Goal: Information Seeking & Learning: Learn about a topic

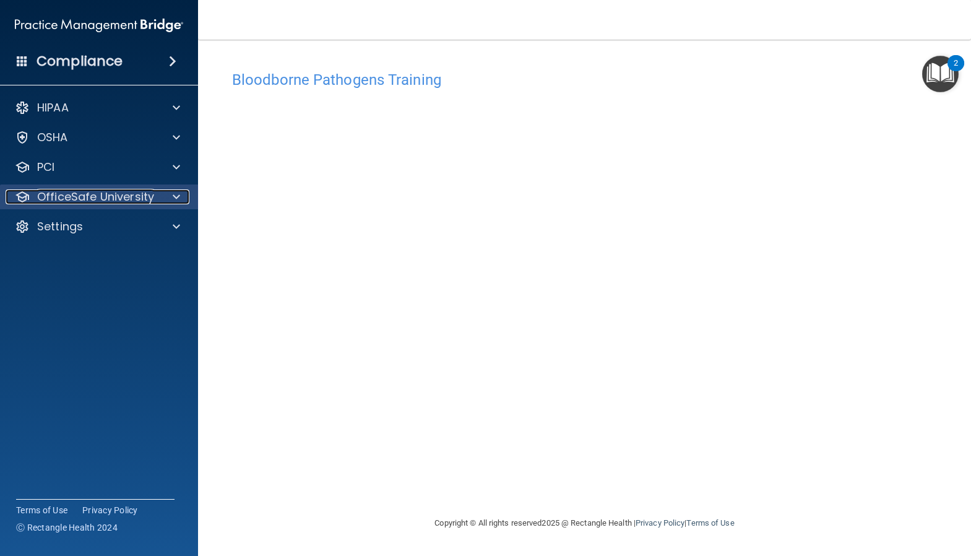
click at [106, 198] on p "OfficeSafe University" at bounding box center [95, 196] width 117 height 15
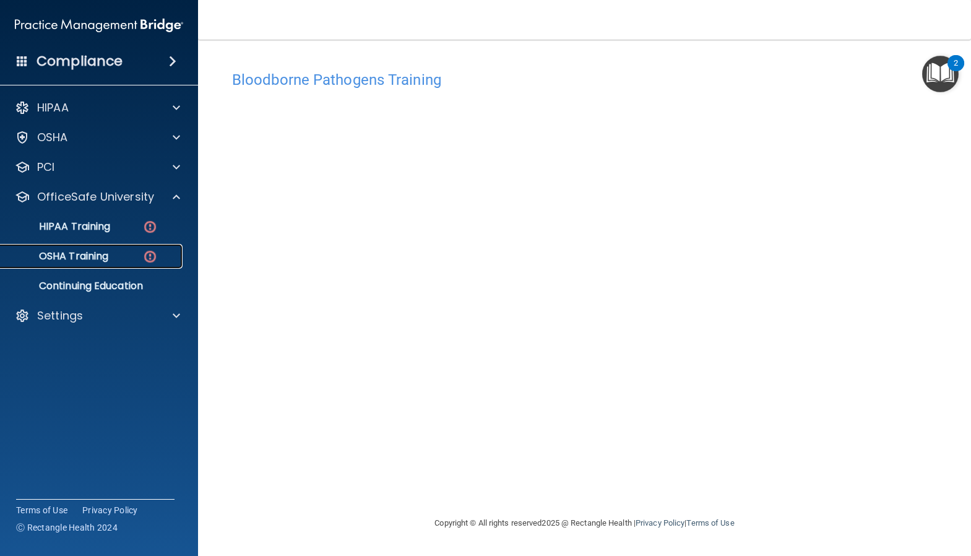
click at [102, 254] on p "OSHA Training" at bounding box center [58, 256] width 100 height 12
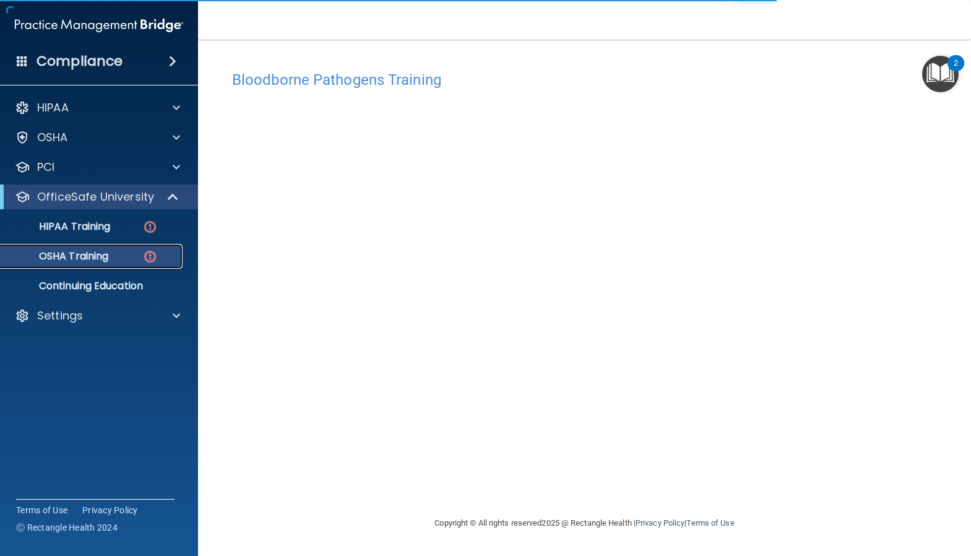
click at [139, 256] on div "OSHA Training" at bounding box center [92, 256] width 169 height 12
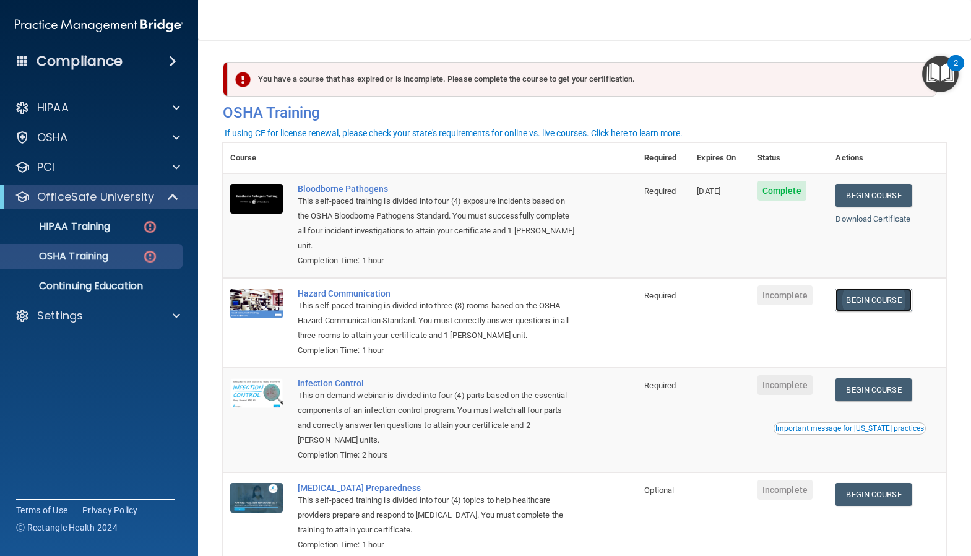
click at [880, 288] on link "Begin Course" at bounding box center [872, 299] width 75 height 23
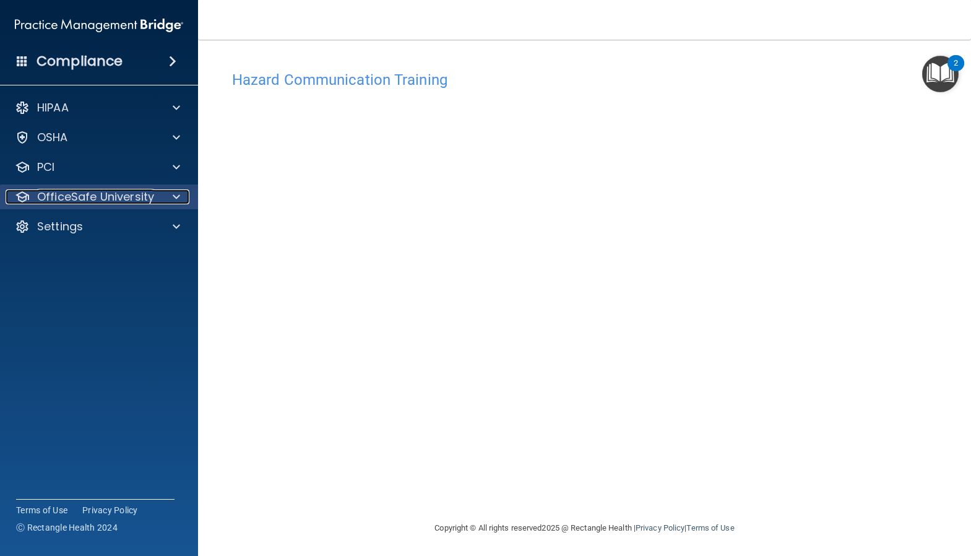
click at [79, 197] on p "OfficeSafe University" at bounding box center [95, 196] width 117 height 15
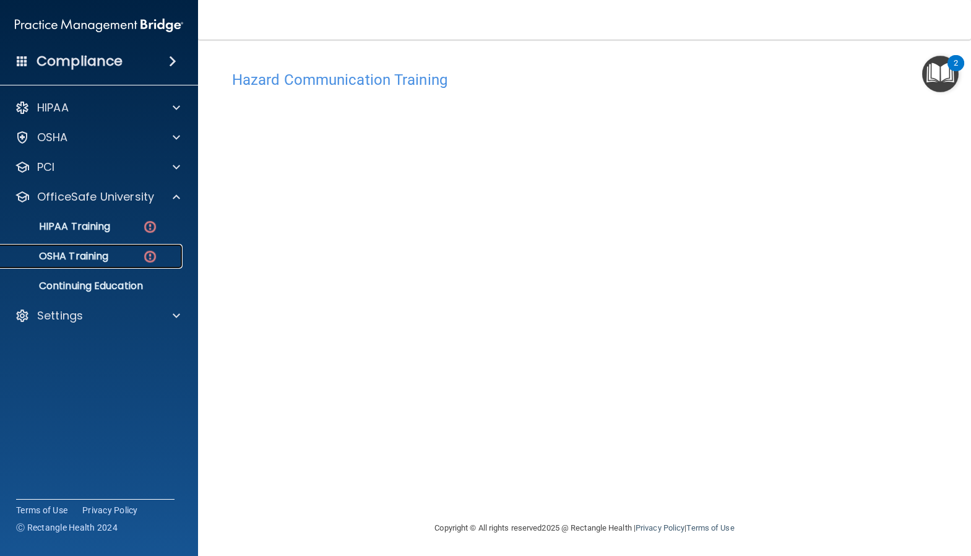
click at [102, 255] on p "OSHA Training" at bounding box center [58, 256] width 100 height 12
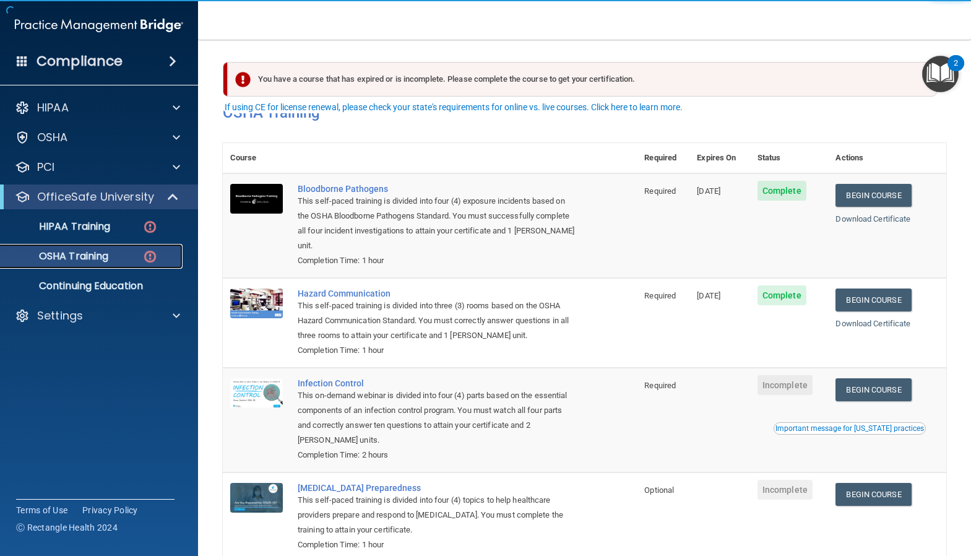
scroll to position [56, 0]
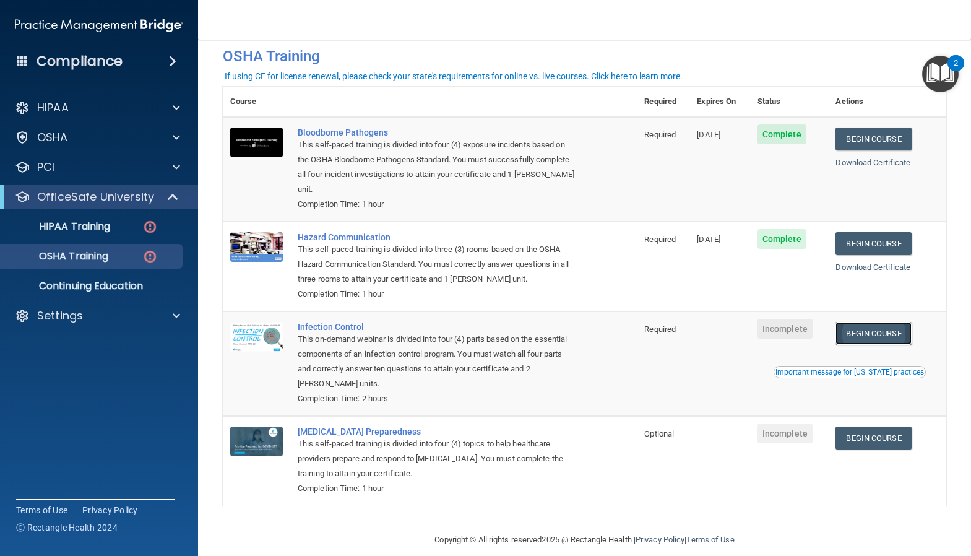
click at [876, 322] on link "Begin Course" at bounding box center [872, 333] width 75 height 23
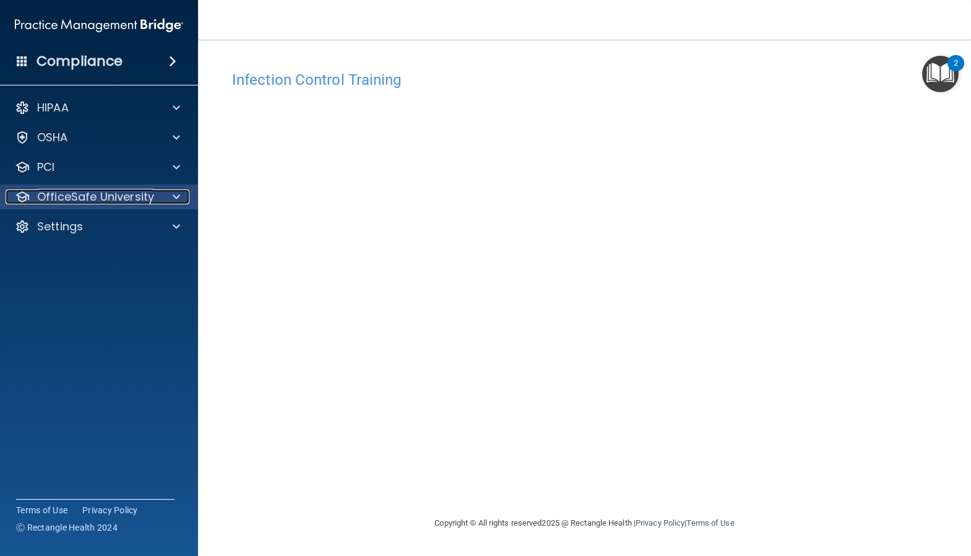
click at [160, 199] on div at bounding box center [174, 196] width 31 height 15
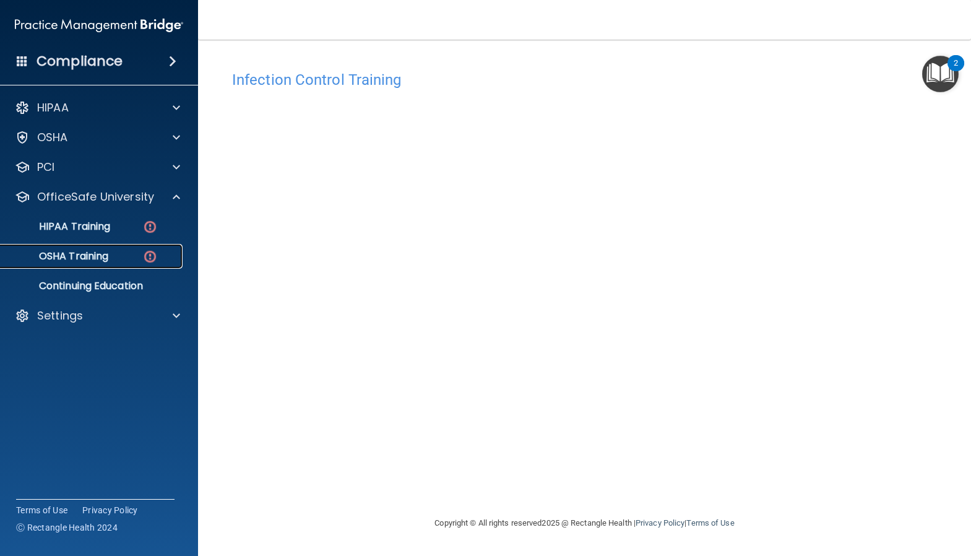
click at [133, 255] on div "OSHA Training" at bounding box center [92, 256] width 169 height 12
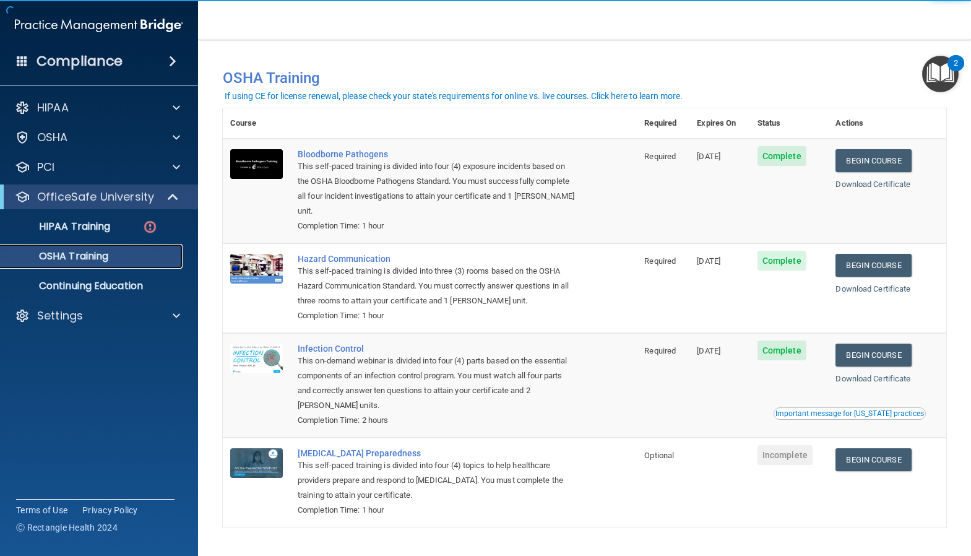
scroll to position [22, 0]
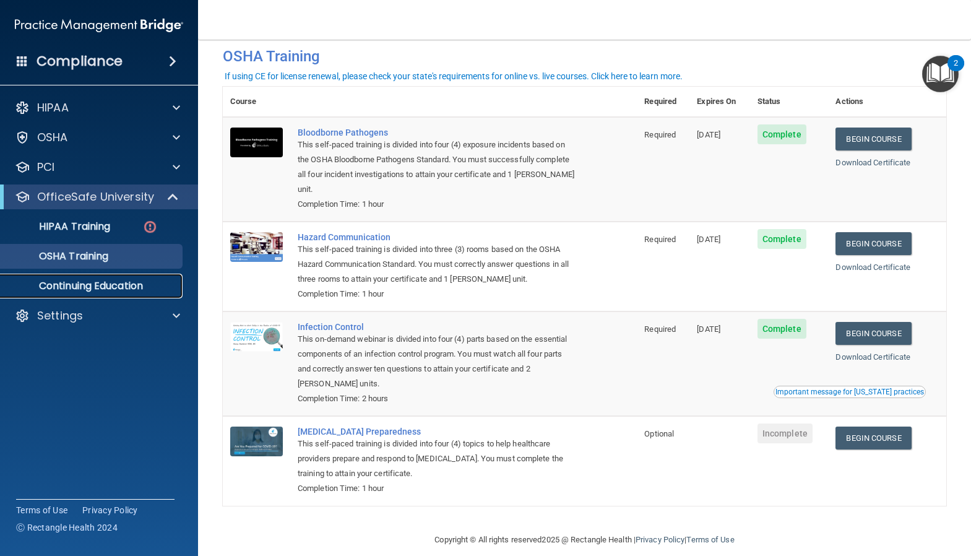
click at [103, 287] on p "Continuing Education" at bounding box center [92, 286] width 169 height 12
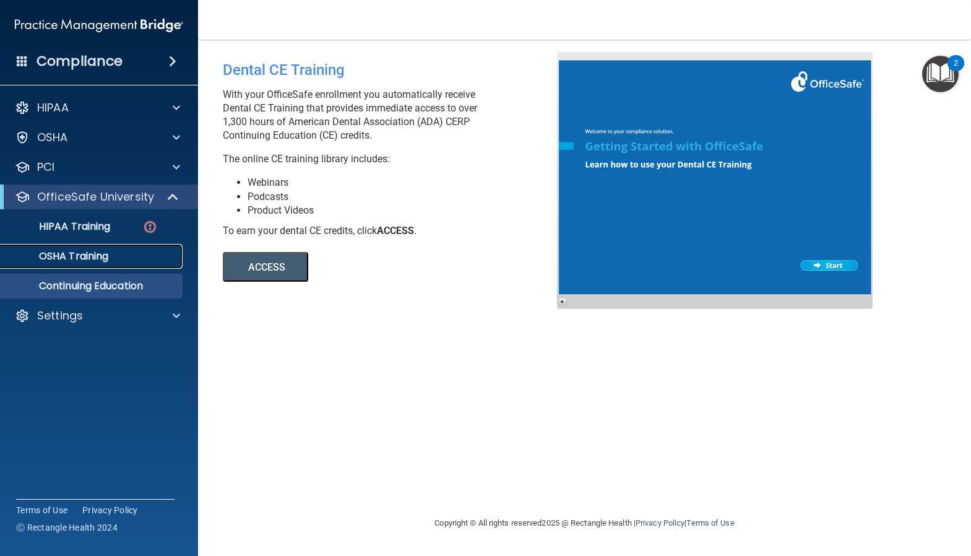
click at [127, 257] on div "OSHA Training" at bounding box center [92, 256] width 169 height 12
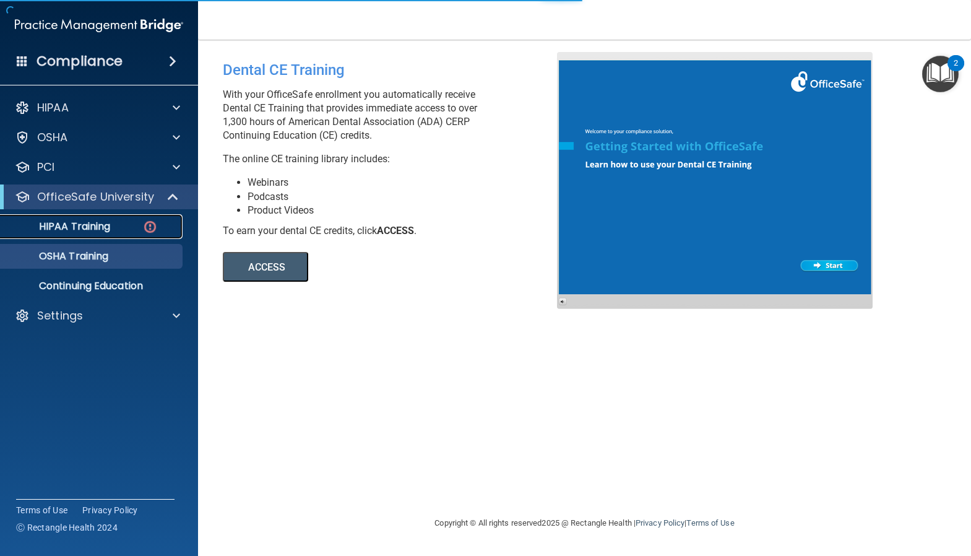
click at [125, 226] on div "HIPAA Training" at bounding box center [92, 226] width 169 height 12
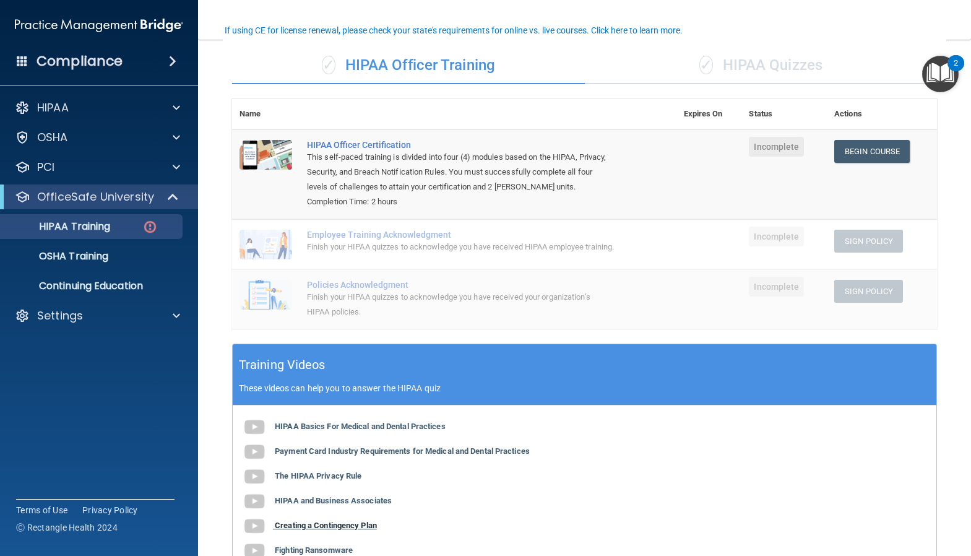
scroll to position [88, 0]
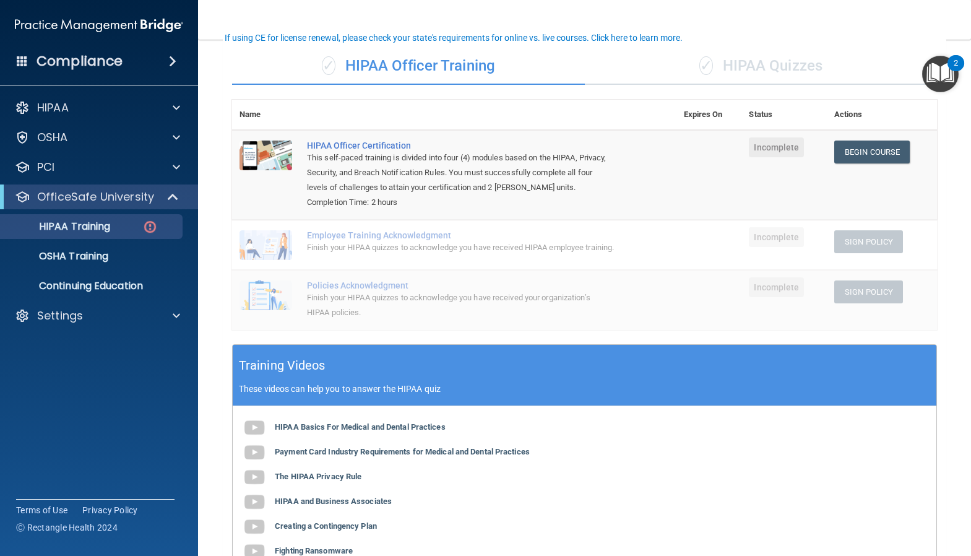
click at [771, 244] on span "Incomplete" at bounding box center [776, 237] width 55 height 20
click at [934, 71] on img "Open Resource Center, 2 new notifications" at bounding box center [940, 74] width 36 height 36
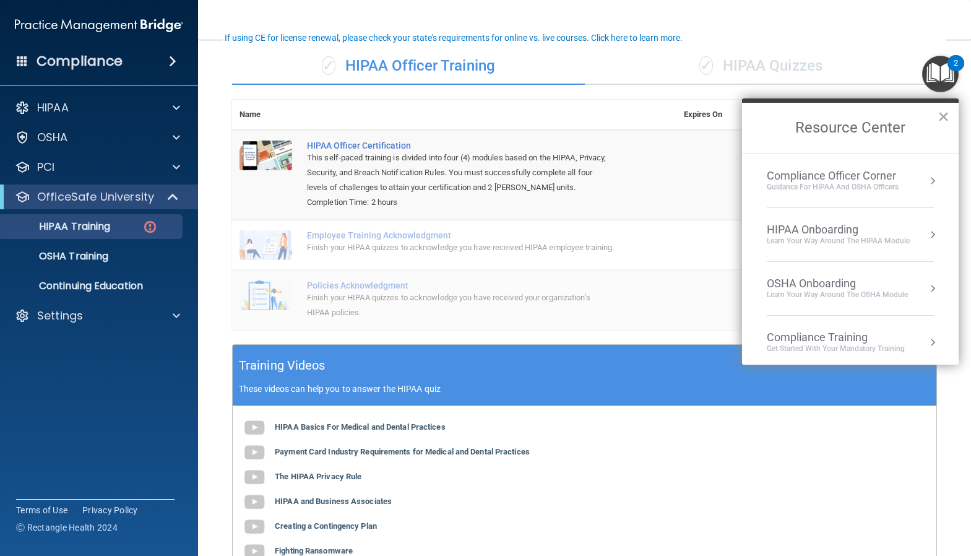
click at [638, 194] on td "HIPAA Officer Certification This self-paced training is divided into four (4) m…" at bounding box center [487, 175] width 377 height 90
click at [609, 58] on div "✓ HIPAA Quizzes" at bounding box center [761, 66] width 353 height 37
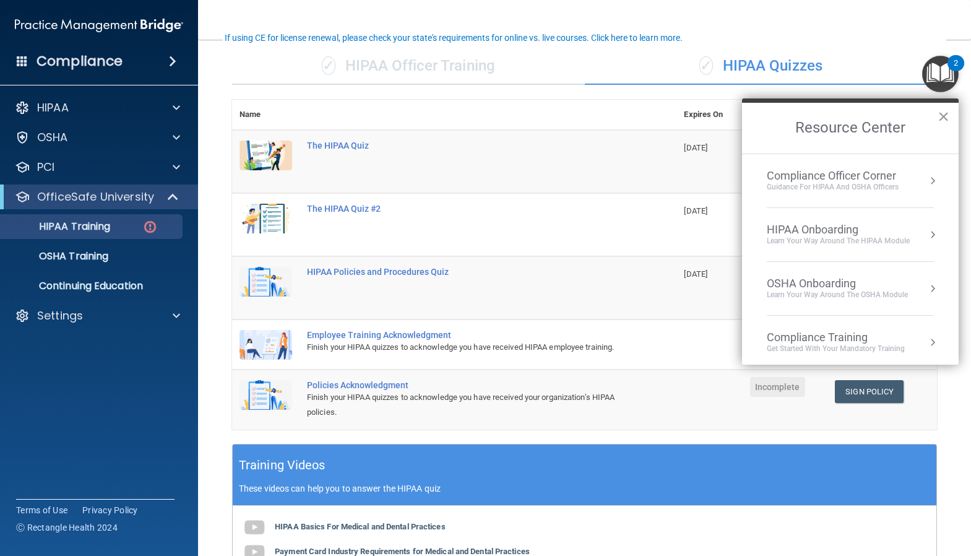
click at [944, 116] on button "×" at bounding box center [943, 116] width 12 height 20
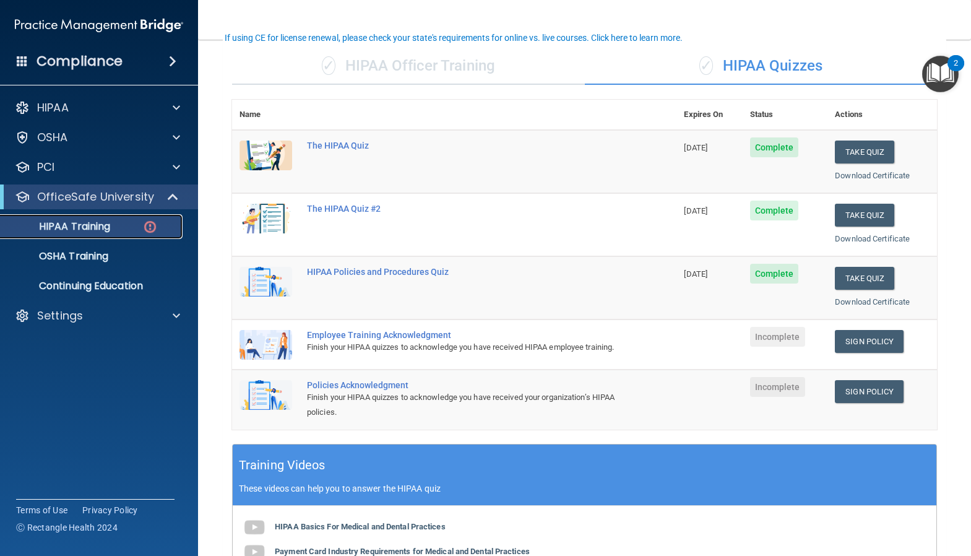
click at [116, 218] on link "HIPAA Training" at bounding box center [85, 226] width 195 height 25
click at [865, 337] on link "Sign Policy" at bounding box center [869, 341] width 69 height 23
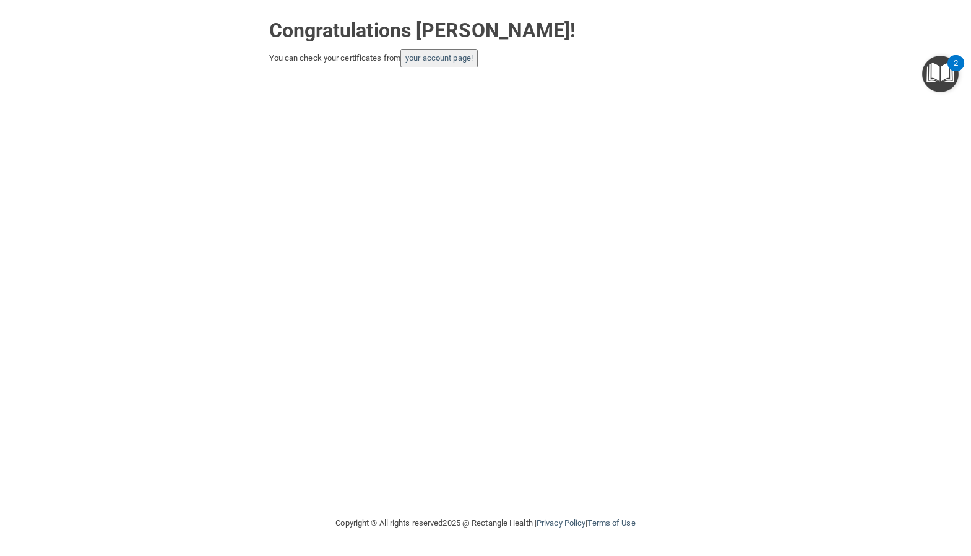
drag, startPoint x: 27, startPoint y: 36, endPoint x: 132, endPoint y: 36, distance: 105.2
click at [134, 36] on div "Congratulations Lisa Packer! You can check your certificates from your account …" at bounding box center [485, 39] width 921 height 55
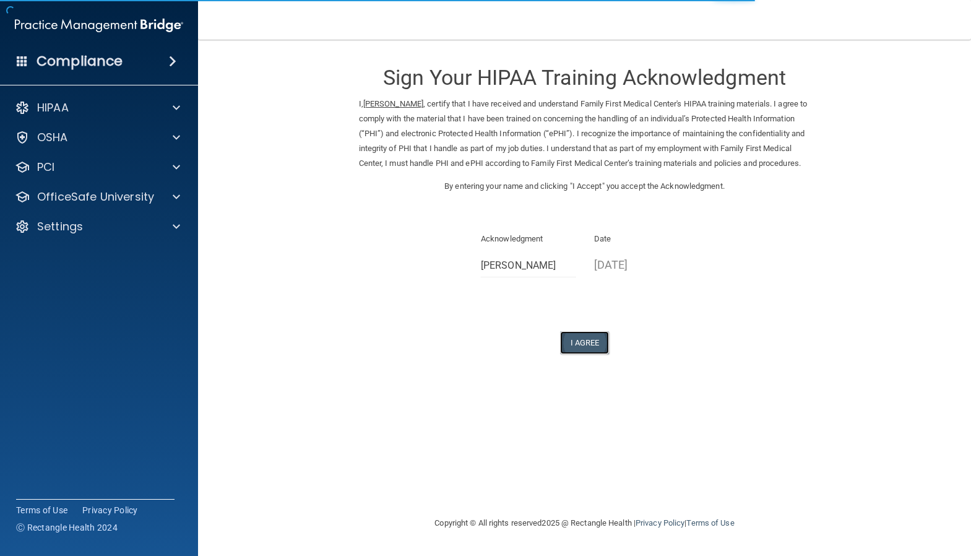
click at [577, 354] on button "I Agree" at bounding box center [584, 342] width 49 height 23
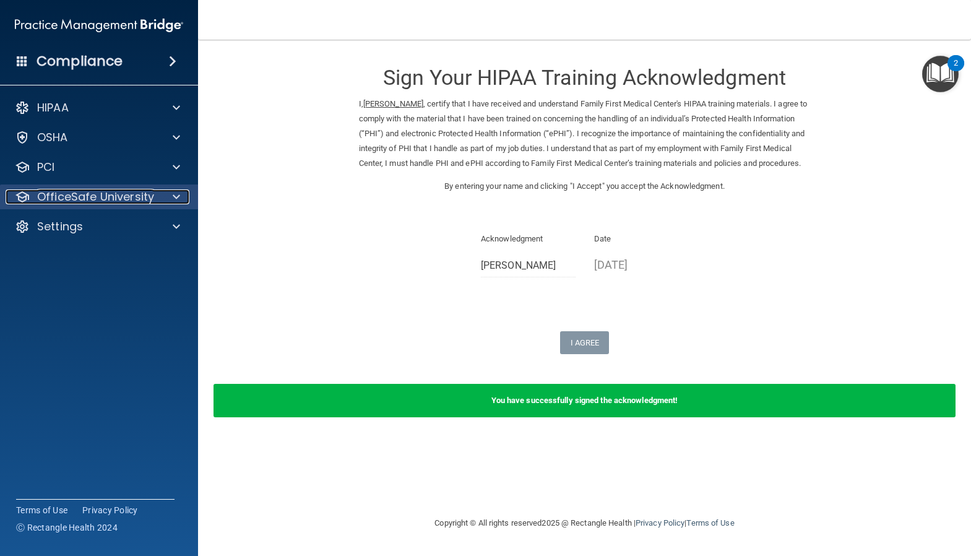
click at [94, 202] on p "OfficeSafe University" at bounding box center [95, 196] width 117 height 15
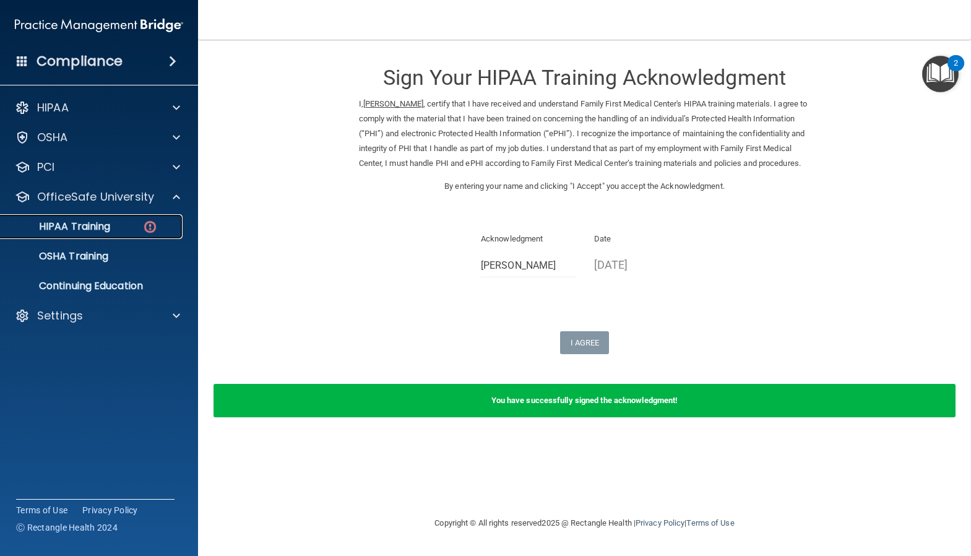
click at [112, 220] on div "HIPAA Training" at bounding box center [92, 226] width 169 height 12
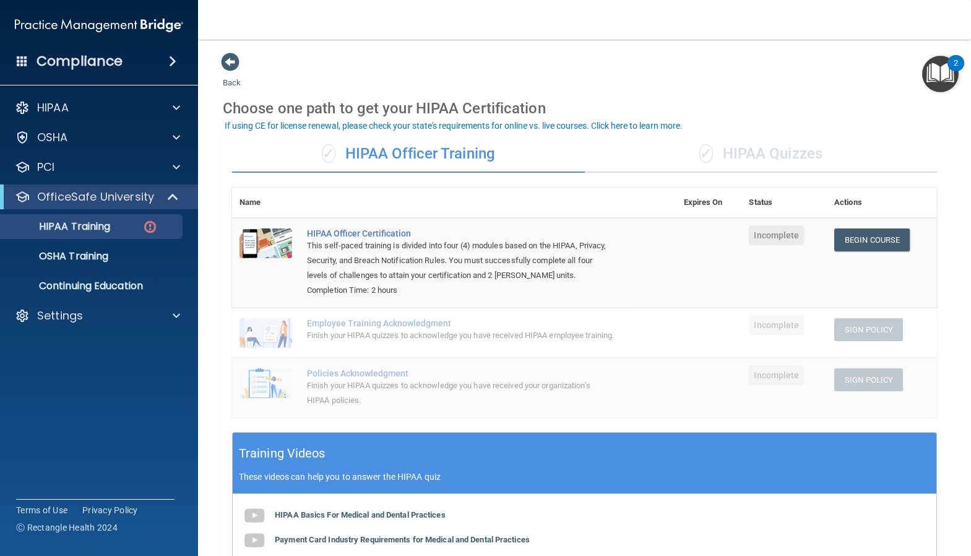
click at [544, 273] on div "This self-paced training is divided into four (4) modules based on the HIPAA, P…" at bounding box center [460, 260] width 307 height 45
click at [72, 255] on p "OSHA Training" at bounding box center [58, 256] width 100 height 12
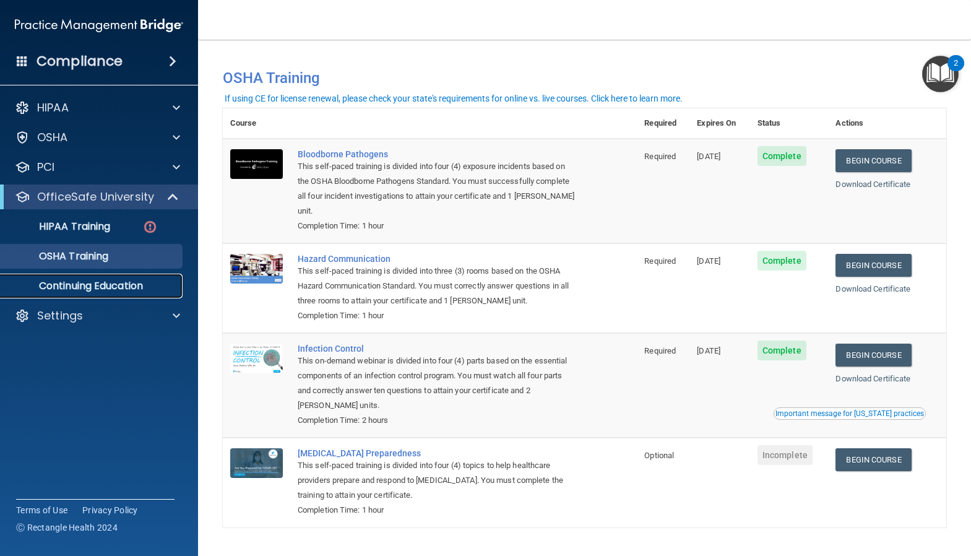
click at [83, 283] on p "Continuing Education" at bounding box center [92, 286] width 169 height 12
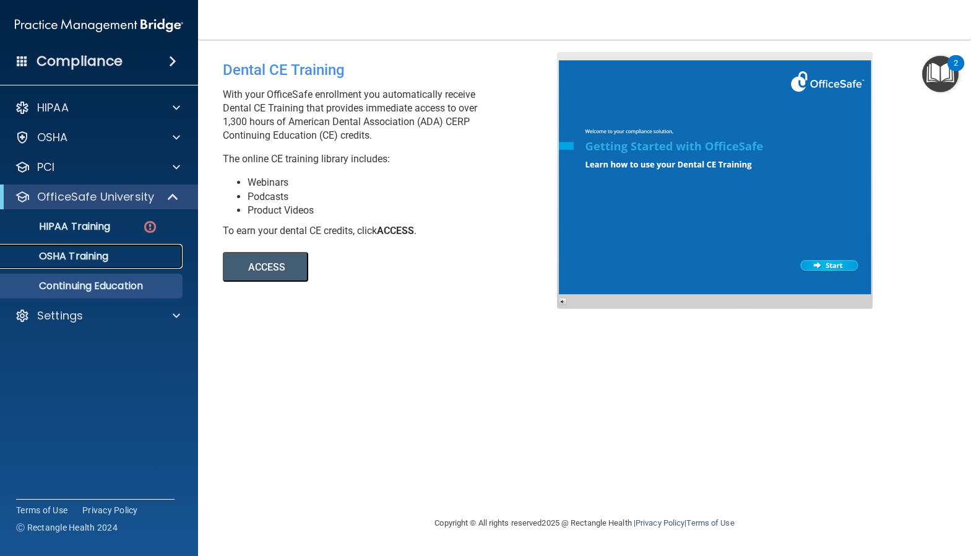
click at [88, 257] on p "OSHA Training" at bounding box center [58, 256] width 100 height 12
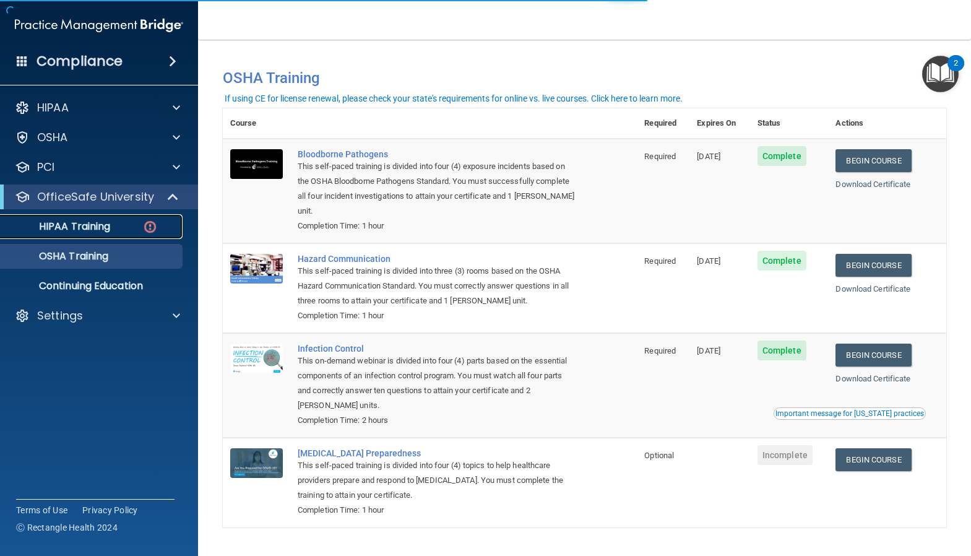
click at [87, 225] on p "HIPAA Training" at bounding box center [59, 226] width 102 height 12
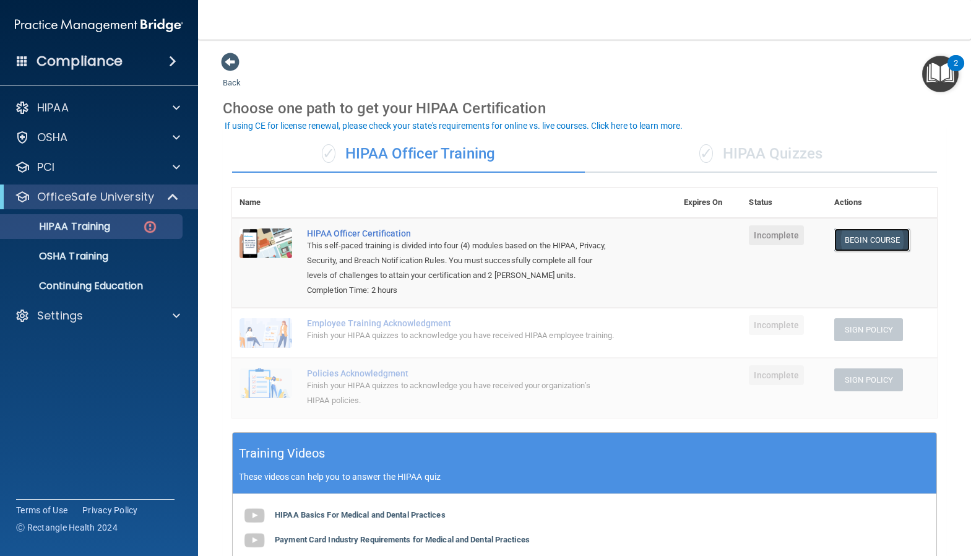
click at [878, 238] on link "Begin Course" at bounding box center [871, 239] width 75 height 23
